Goal: Use online tool/utility: Utilize a website feature to perform a specific function

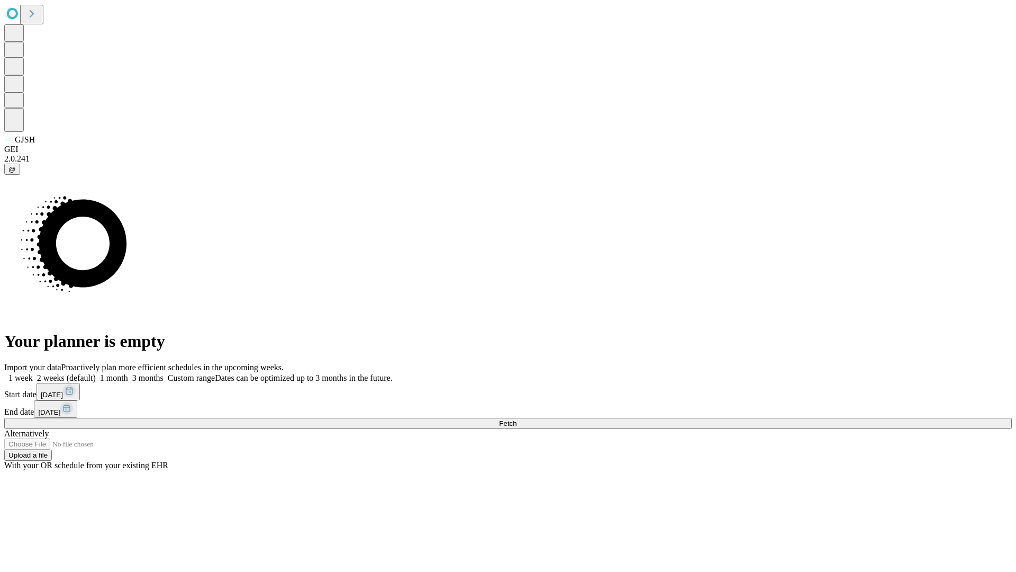
click at [517, 419] on span "Fetch" at bounding box center [507, 423] width 17 height 8
